Goal: Information Seeking & Learning: Check status

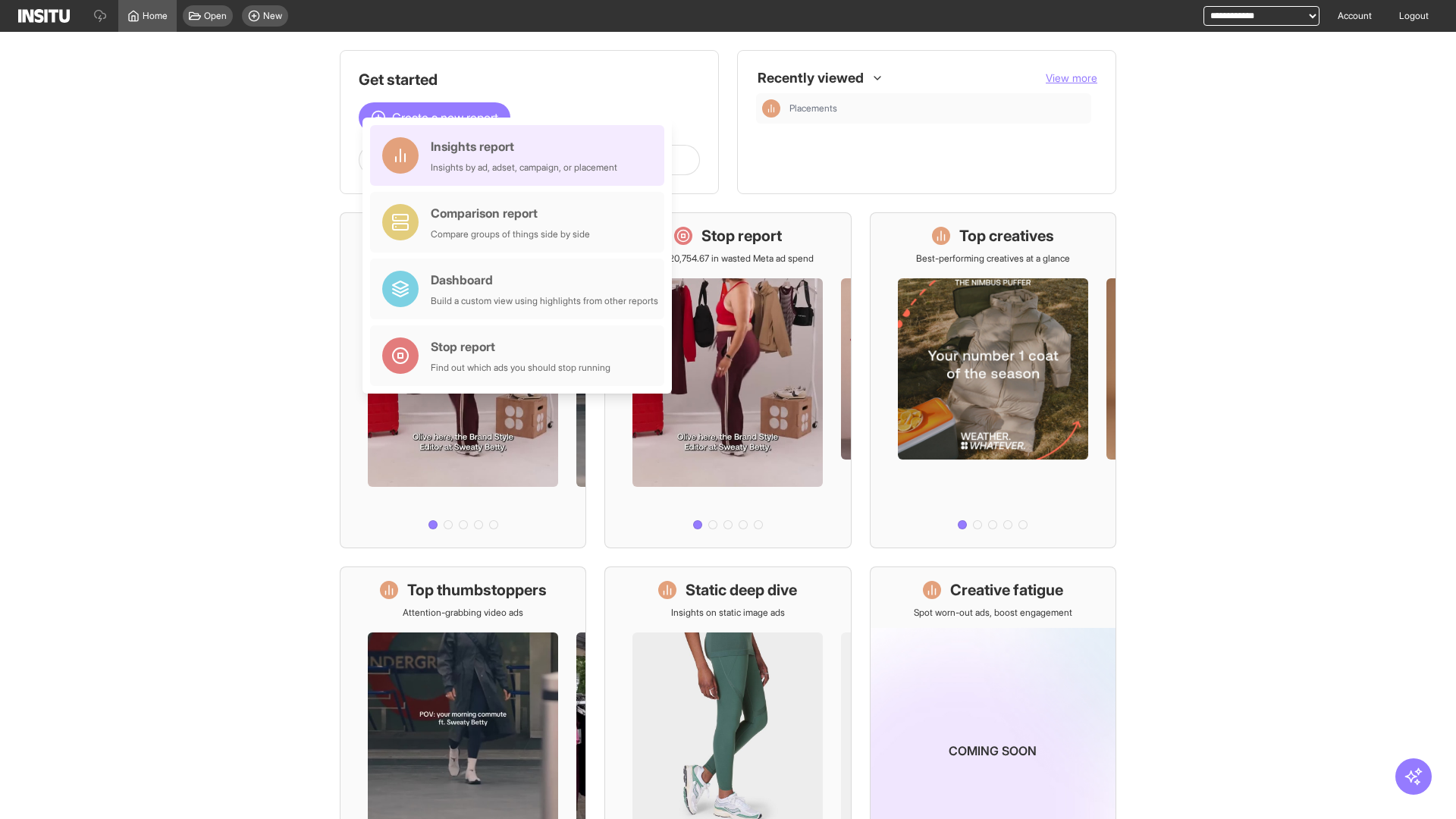
click at [521, 156] on div "Insights report Insights by ad, adset, campaign, or placement" at bounding box center [524, 155] width 187 height 36
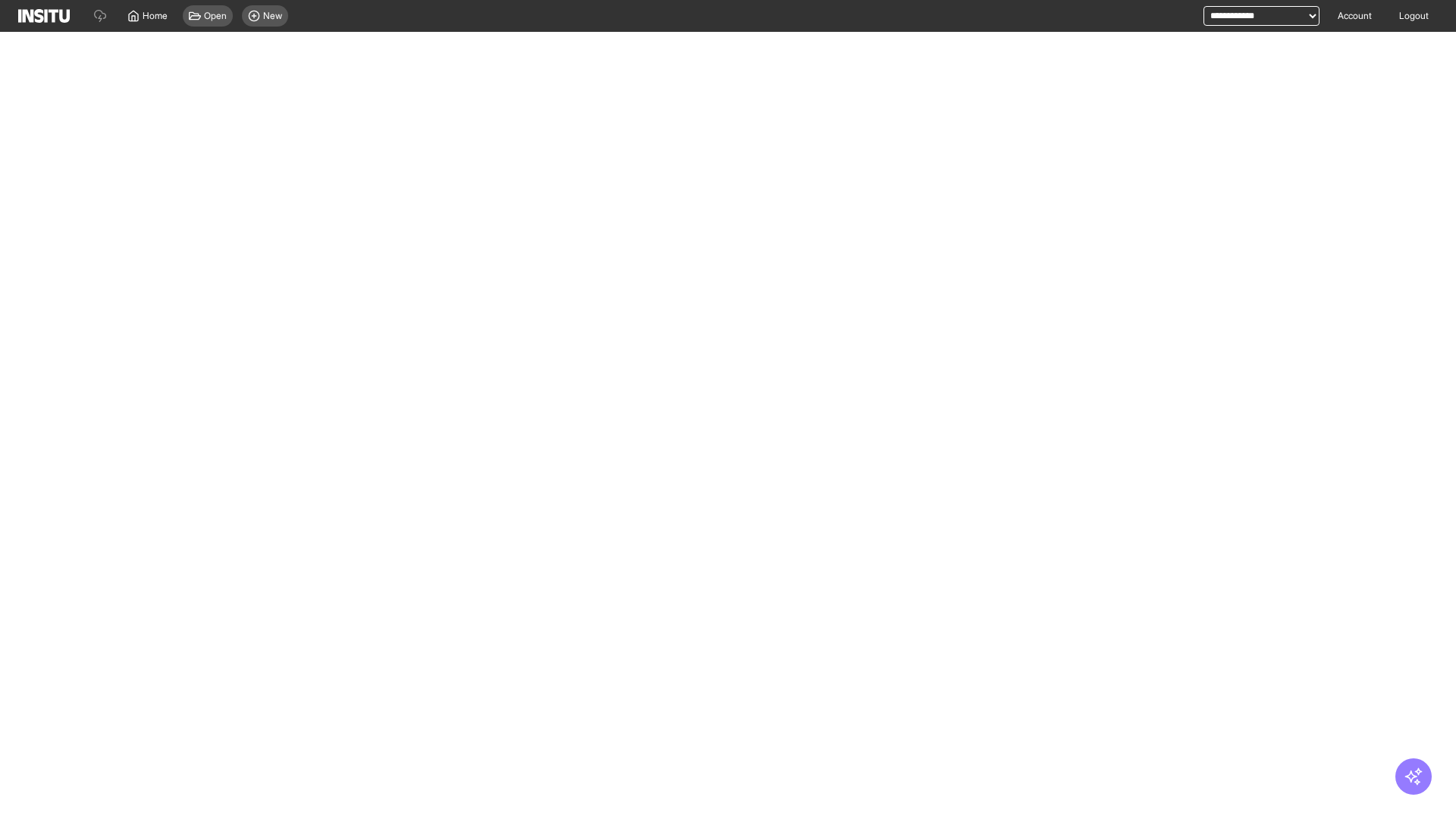
select select "**"
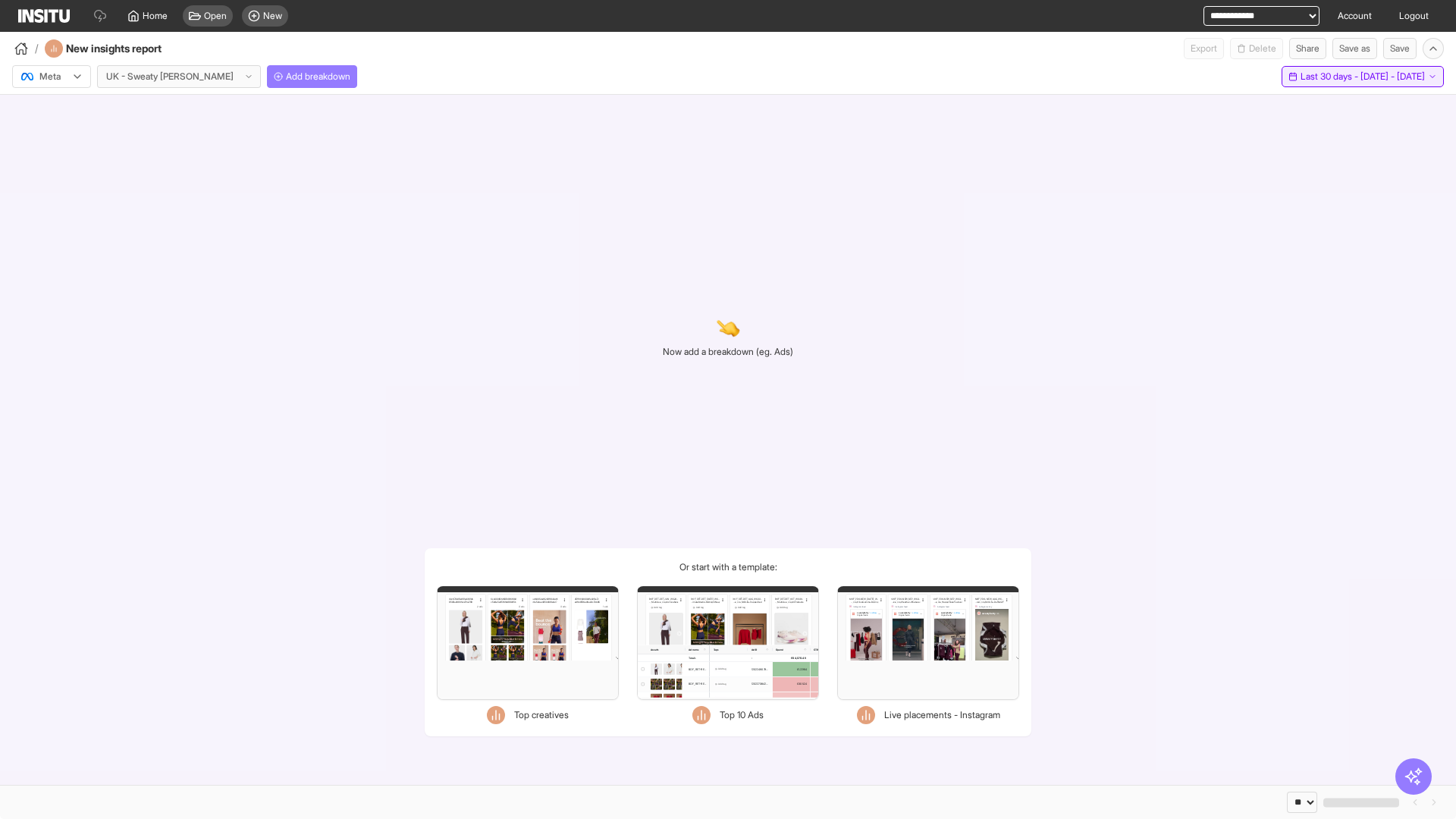
click at [1329, 77] on span "Last 30 days - [DATE] - [DATE]" at bounding box center [1363, 77] width 124 height 12
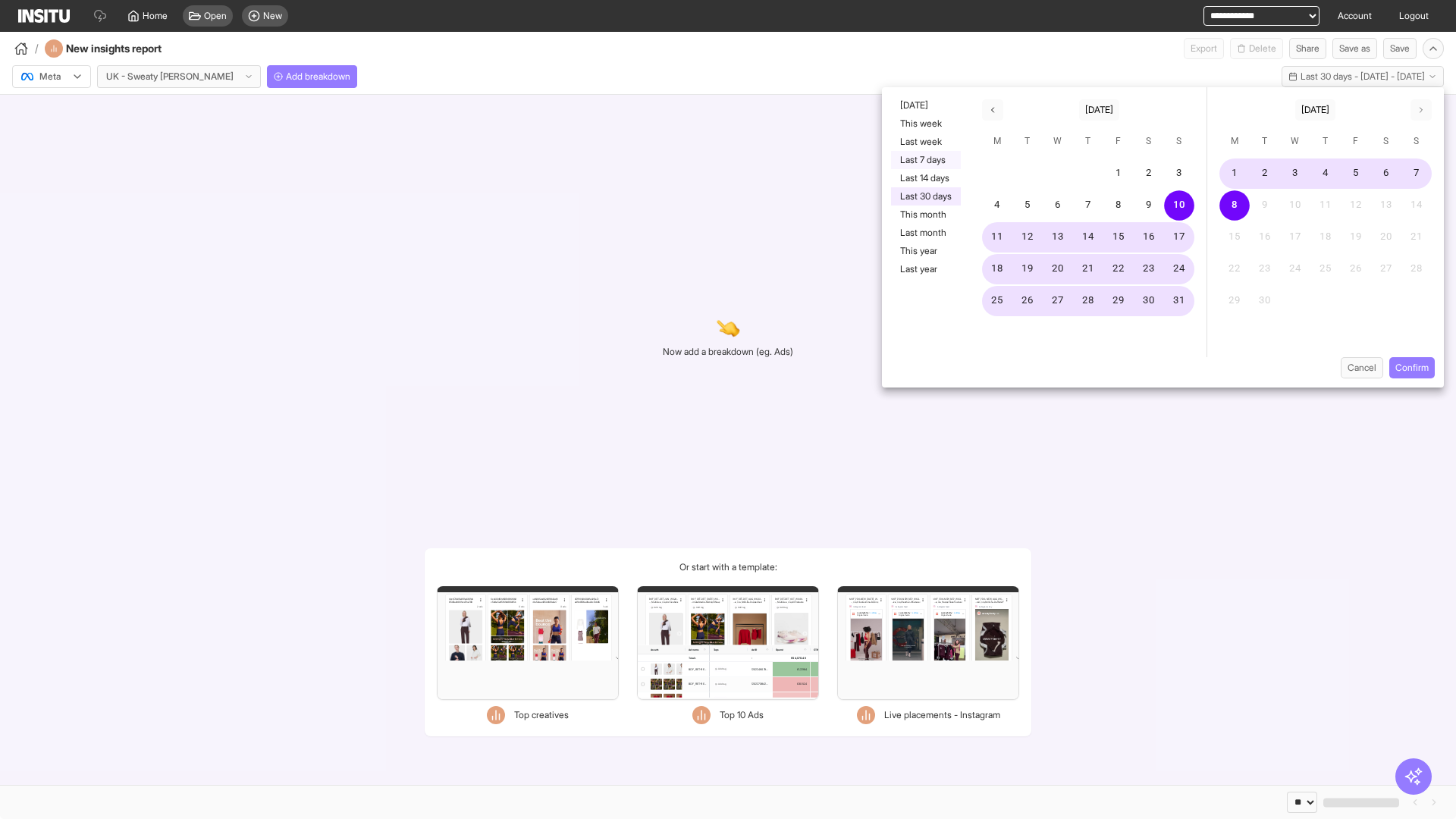
click at [925, 160] on button "Last 7 days" at bounding box center [926, 160] width 70 height 18
